Goal: Task Accomplishment & Management: Manage account settings

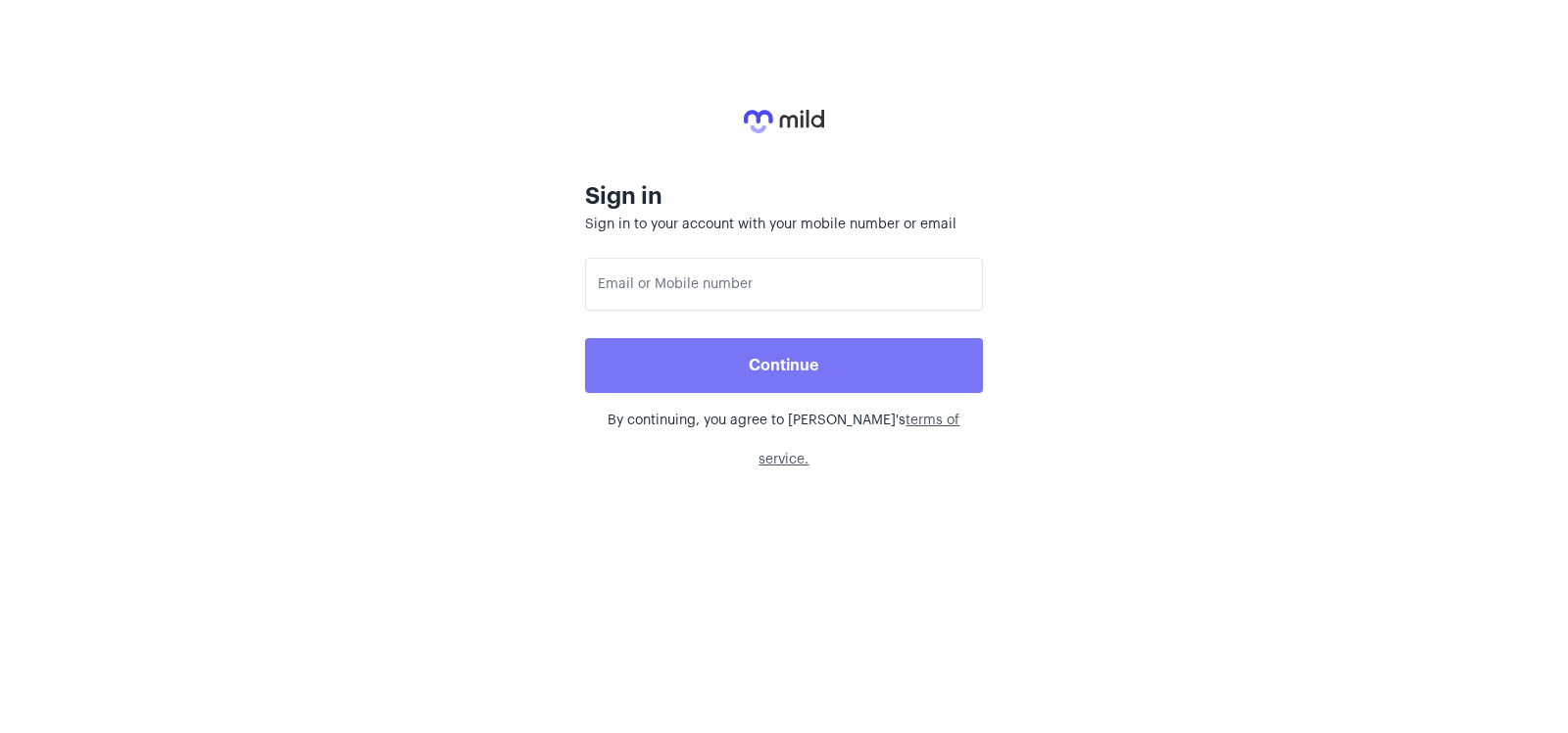
click at [810, 245] on div "Sign in Sign in to your account with your mobile number or email Continue By co…" at bounding box center [784, 240] width 523 height 479
click at [786, 262] on input "false" at bounding box center [783, 284] width 397 height 53
type input "hnùpijrhe"
drag, startPoint x: 677, startPoint y: 272, endPoint x: 253, endPoint y: 232, distance: 425.9
click at [585, 257] on input "false" at bounding box center [783, 284] width 397 height 53
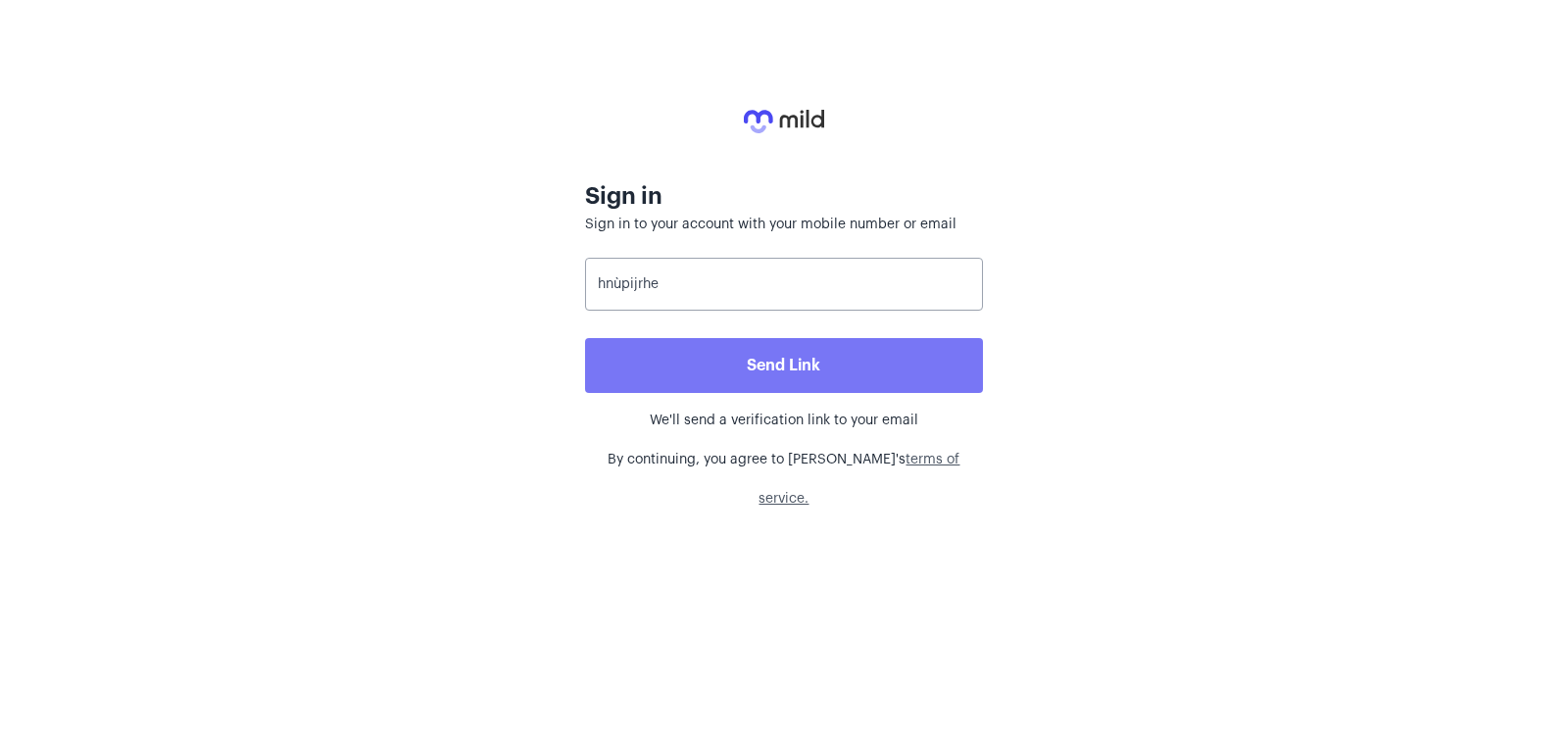
click at [701, 285] on input "false" at bounding box center [783, 284] width 397 height 53
drag, startPoint x: 701, startPoint y: 285, endPoint x: 454, endPoint y: 284, distance: 247.0
click at [585, 284] on input "false" at bounding box center [783, 284] width 397 height 53
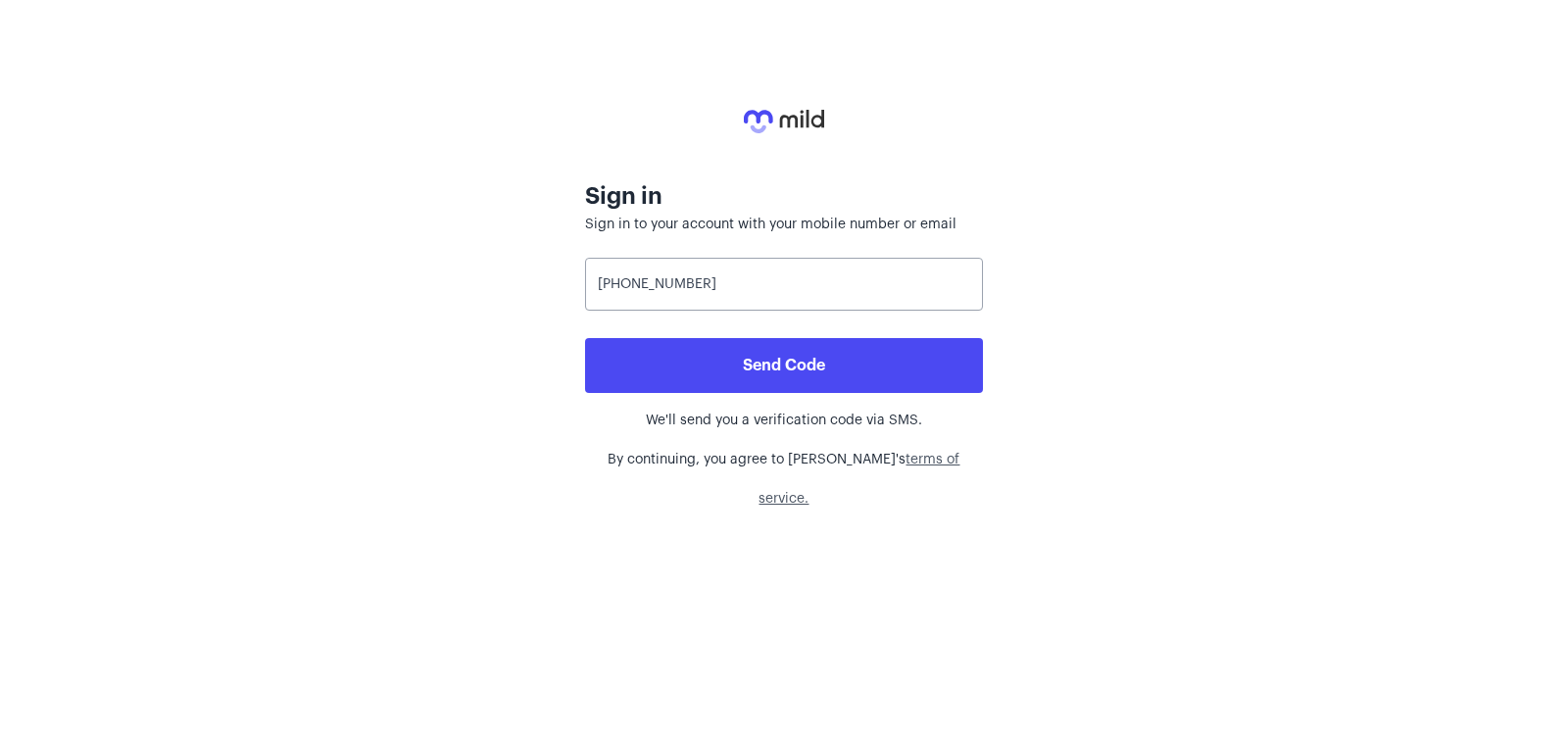
type input "[PHONE_NUMBER]"
click at [688, 335] on div "Send Code" at bounding box center [783, 360] width 397 height 67
drag, startPoint x: 704, startPoint y: 362, endPoint x: 686, endPoint y: 349, distance: 22.2
click at [692, 353] on button "Send Code" at bounding box center [783, 366] width 397 height 55
drag, startPoint x: 762, startPoint y: 280, endPoint x: 599, endPoint y: 249, distance: 165.9
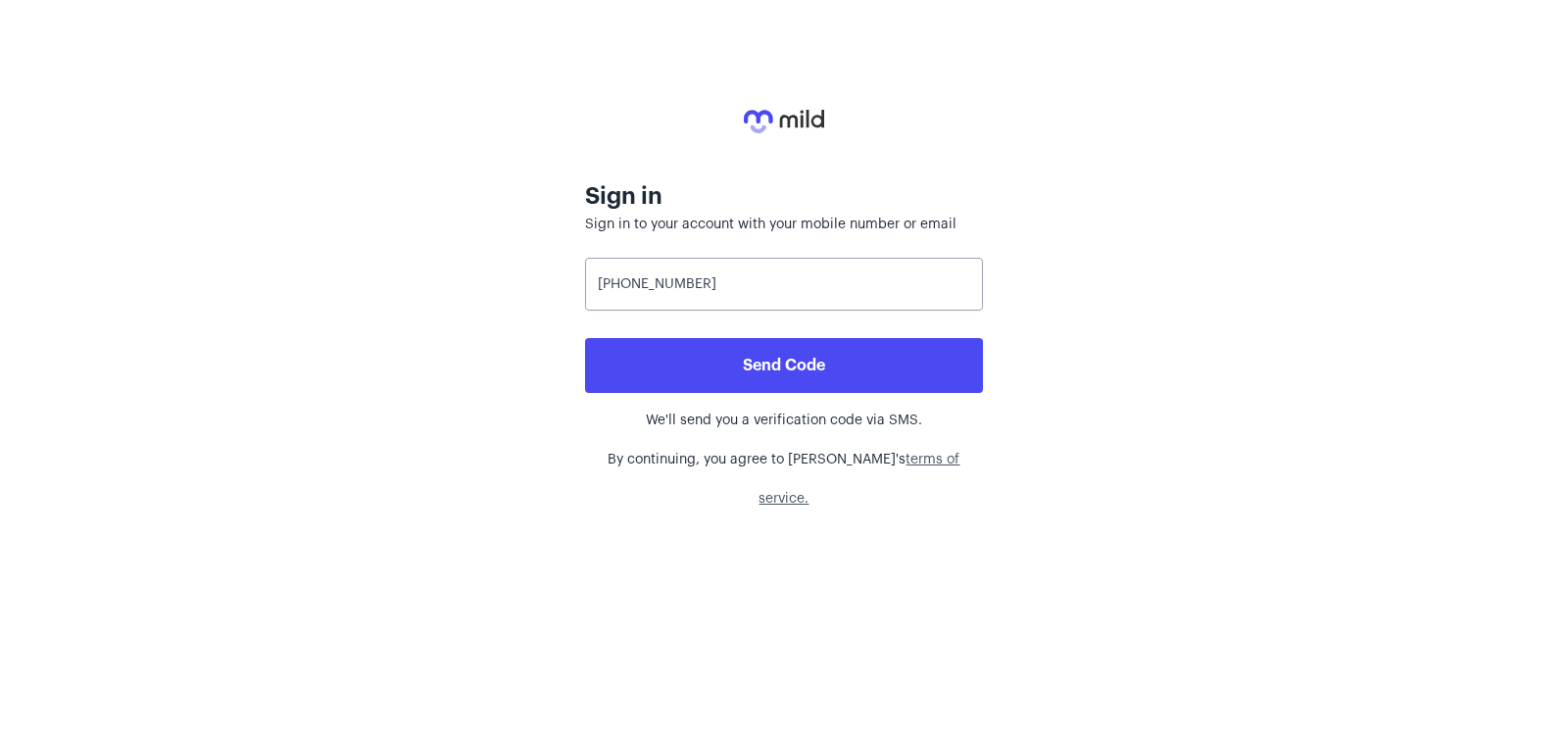
click at [599, 257] on input "false" at bounding box center [783, 284] width 397 height 53
click at [706, 374] on button "Send Code" at bounding box center [783, 366] width 397 height 55
click at [845, 459] on link "terms of service." at bounding box center [859, 479] width 200 height 53
